Goal: Task Accomplishment & Management: Manage account settings

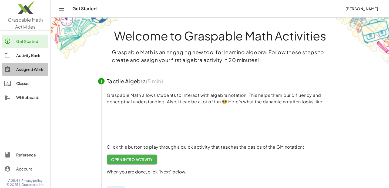
click at [24, 70] on div "Assigned Work" at bounding box center [31, 69] width 30 height 6
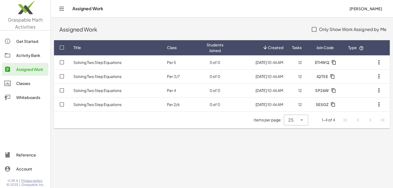
click at [89, 63] on link "Solving Two Step Equations" at bounding box center [97, 62] width 48 height 5
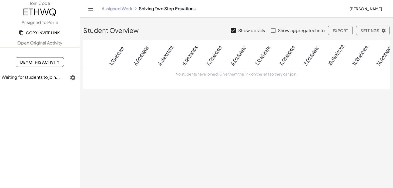
click at [367, 30] on span "Settings" at bounding box center [372, 30] width 25 height 5
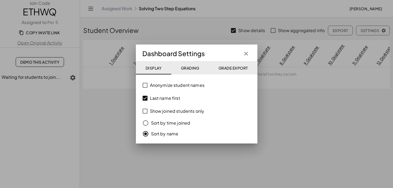
click at [191, 66] on span "Grading" at bounding box center [190, 68] width 18 height 5
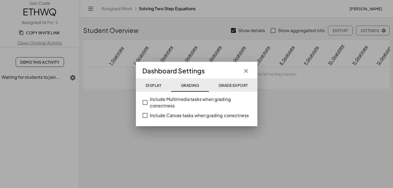
click at [152, 84] on span "Display" at bounding box center [153, 85] width 16 height 5
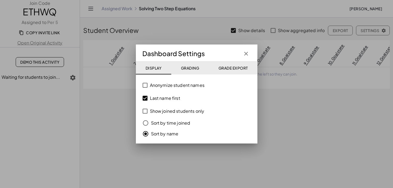
click at [186, 68] on span "Grading" at bounding box center [190, 68] width 18 height 5
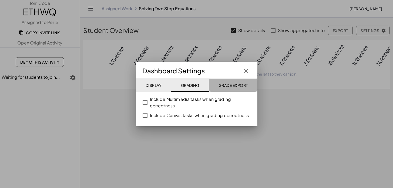
click at [228, 84] on span "Grade Export" at bounding box center [232, 85] width 29 height 5
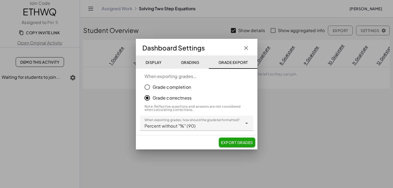
click at [246, 47] on icon "button" at bounding box center [246, 48] width 6 height 6
